Goal: Information Seeking & Learning: Learn about a topic

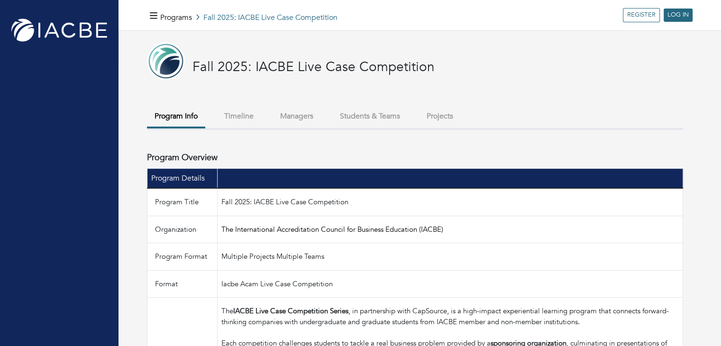
click at [316, 119] on button "Managers" at bounding box center [296, 116] width 48 height 20
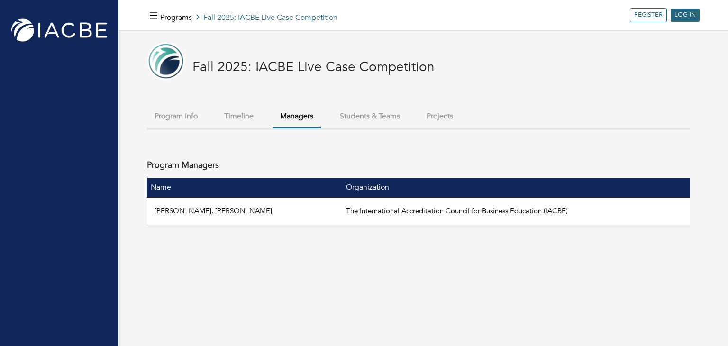
click at [357, 114] on button "Students & Teams" at bounding box center [369, 116] width 75 height 20
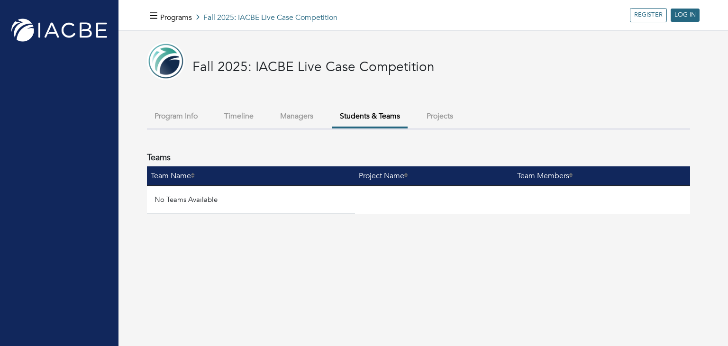
click at [432, 118] on button "Projects" at bounding box center [440, 116] width 42 height 20
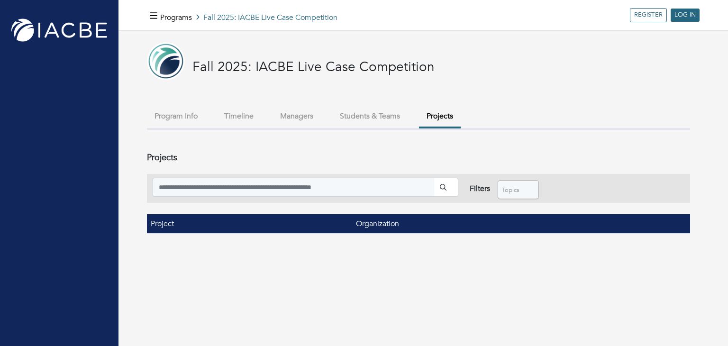
click at [239, 119] on button "Timeline" at bounding box center [239, 116] width 45 height 20
